Goal: Task Accomplishment & Management: Manage account settings

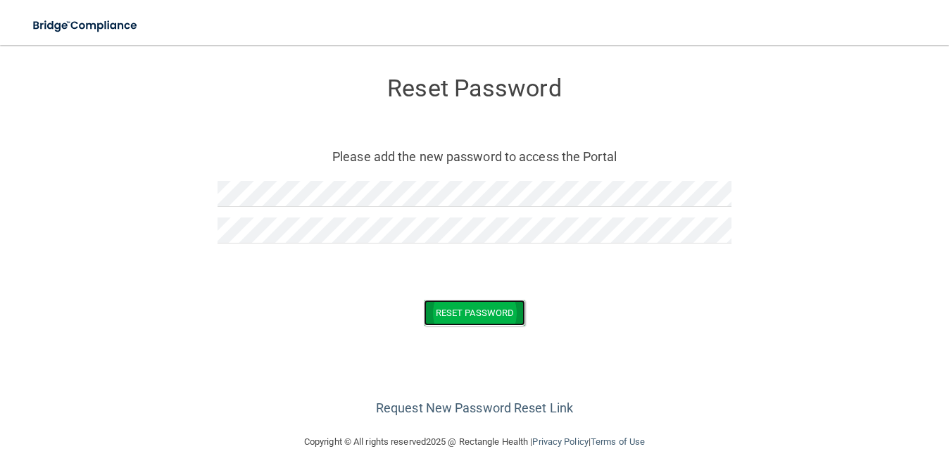
click at [461, 320] on button "Reset Password" at bounding box center [474, 313] width 101 height 26
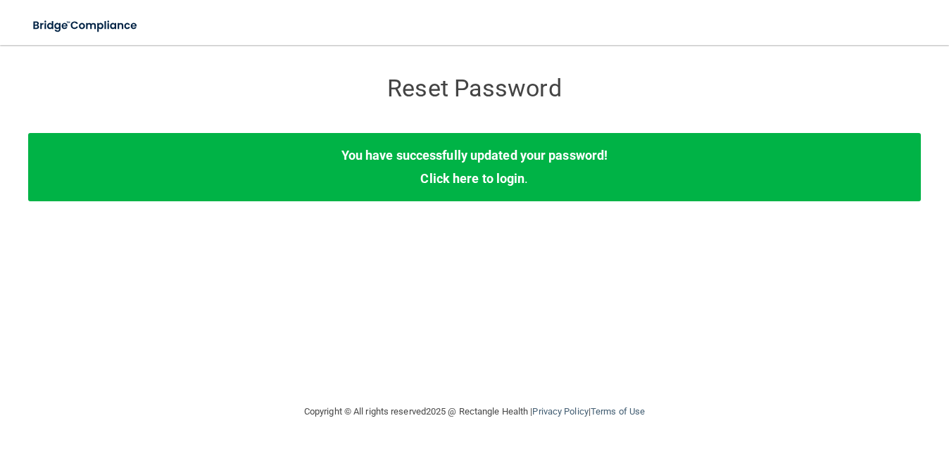
click at [343, 134] on div "You have successfully updated your password! Click here to login ." at bounding box center [474, 167] width 892 height 68
click at [449, 179] on link "Click here to login" at bounding box center [472, 178] width 104 height 15
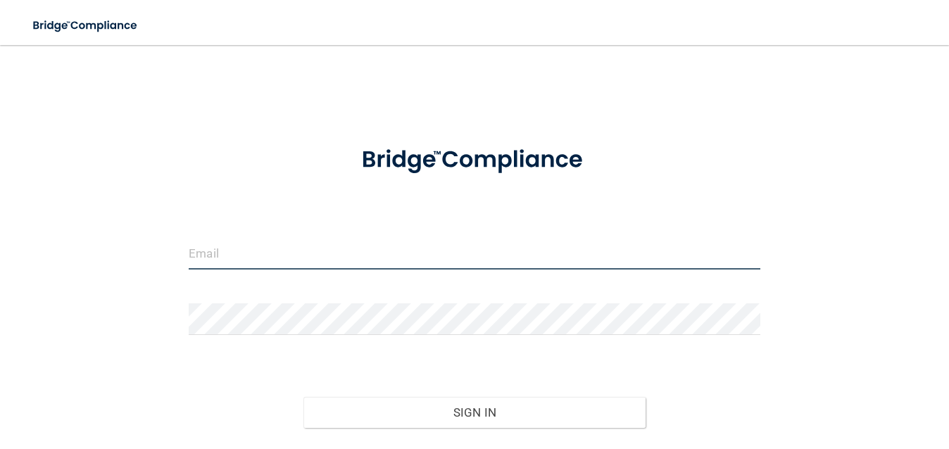
click at [296, 259] on input "email" at bounding box center [474, 254] width 571 height 32
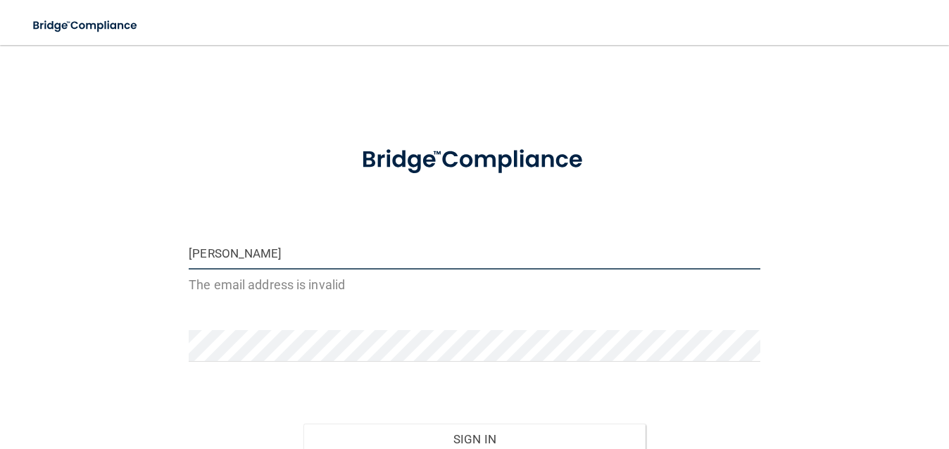
type input "[EMAIL_ADDRESS][DOMAIN_NAME]"
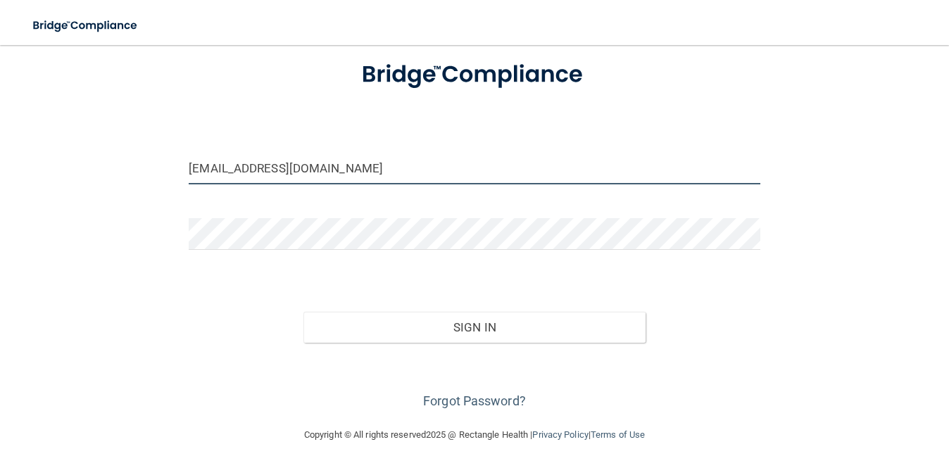
scroll to position [89, 0]
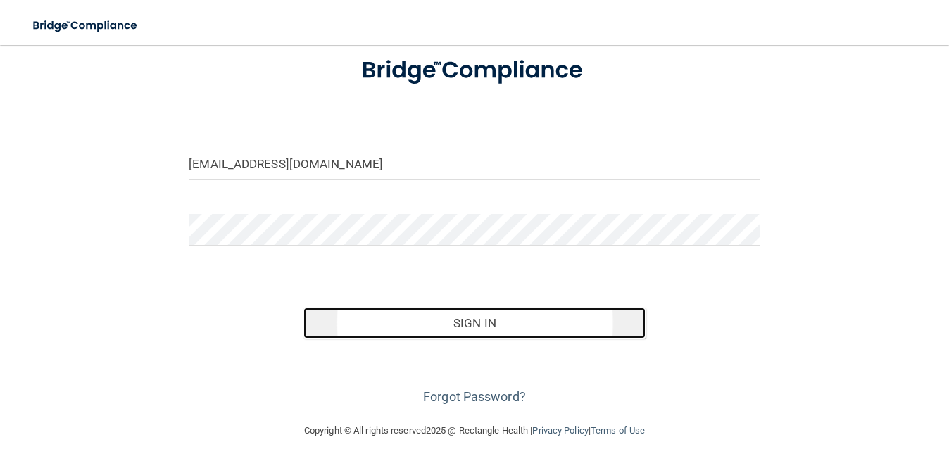
click at [410, 318] on button "Sign In" at bounding box center [474, 323] width 343 height 31
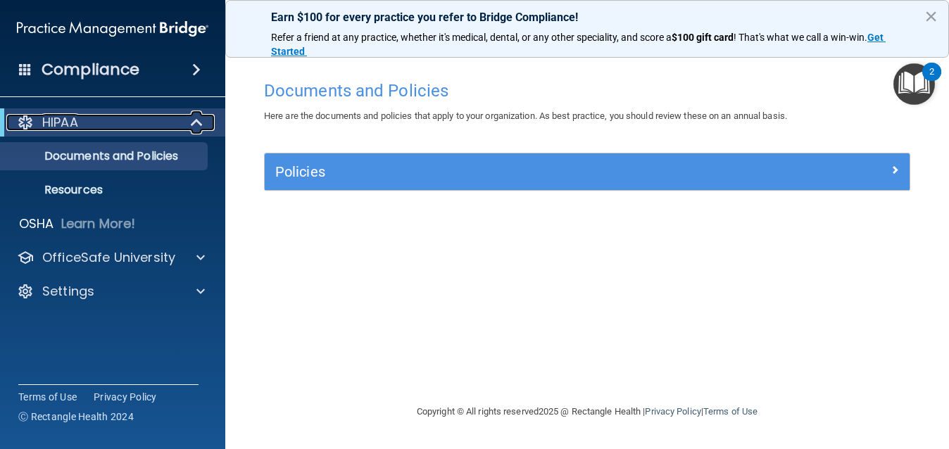
click at [116, 118] on div "HIPAA" at bounding box center [93, 122] width 174 height 17
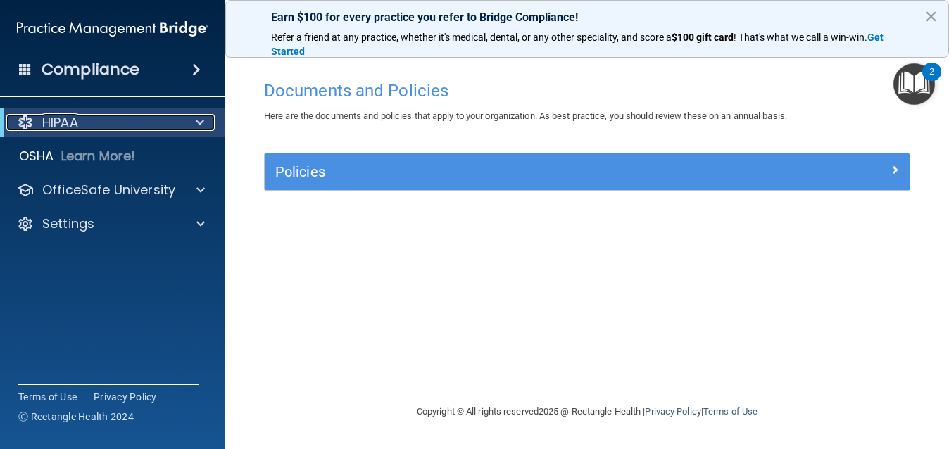
click at [116, 118] on div "HIPAA" at bounding box center [93, 122] width 174 height 17
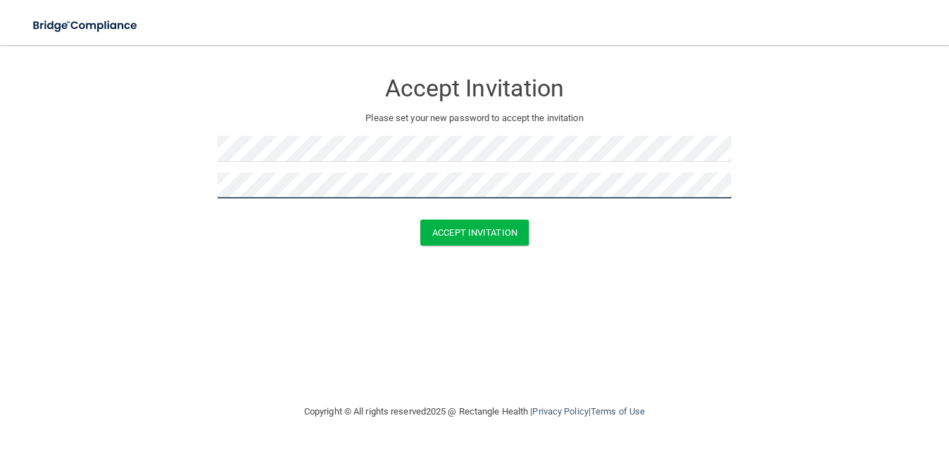
click at [420, 220] on button "Accept Invitation" at bounding box center [474, 233] width 108 height 26
